Goal: Find specific page/section: Find specific page/section

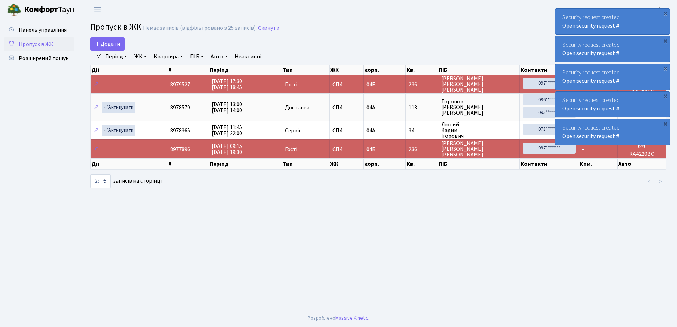
select select "25"
click at [34, 59] on span "Розширений пошук" at bounding box center [44, 59] width 50 height 8
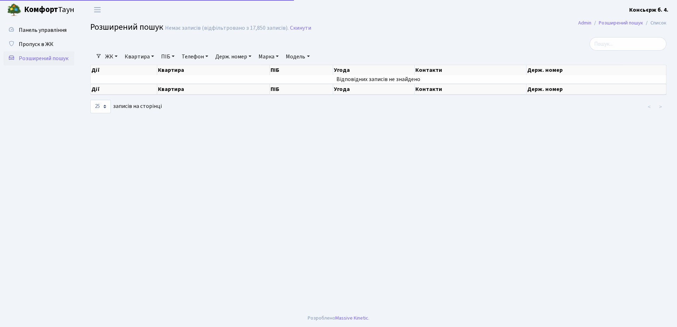
select select "25"
click at [37, 43] on span "Пропуск в ЖК" at bounding box center [36, 44] width 35 height 8
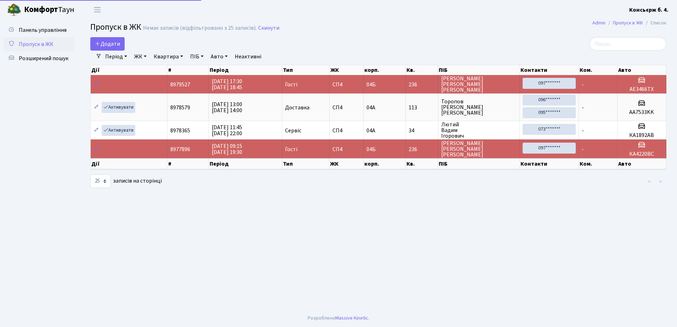
select select "25"
